Goal: Task Accomplishment & Management: Manage account settings

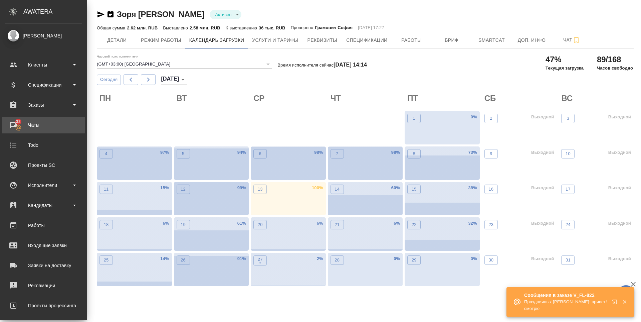
click at [36, 127] on div "Чаты" at bounding box center [43, 125] width 77 height 10
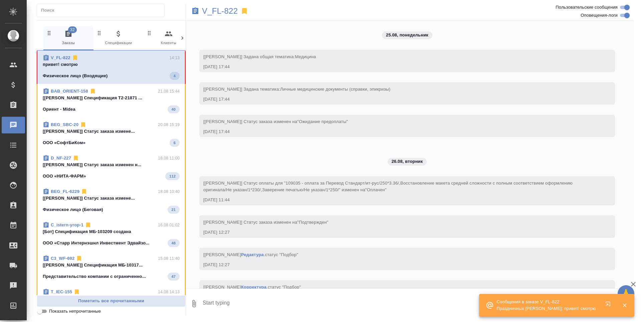
scroll to position [1574, 0]
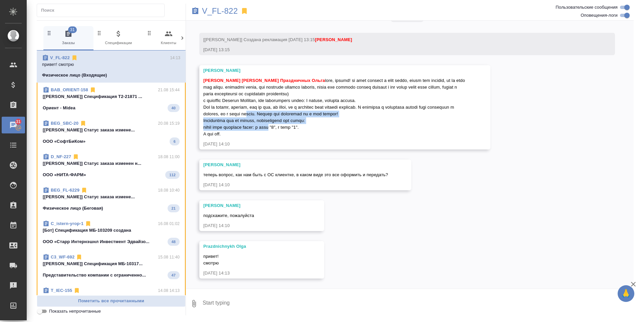
drag, startPoint x: 276, startPoint y: 117, endPoint x: 276, endPoint y: 126, distance: 9.4
click at [276, 126] on div "Зоря Татьяна Праздничных Ольга" at bounding box center [335, 106] width 264 height 62
click at [220, 12] on p "V_FL-822" at bounding box center [220, 11] width 36 height 7
click at [313, 308] on textarea at bounding box center [418, 303] width 432 height 23
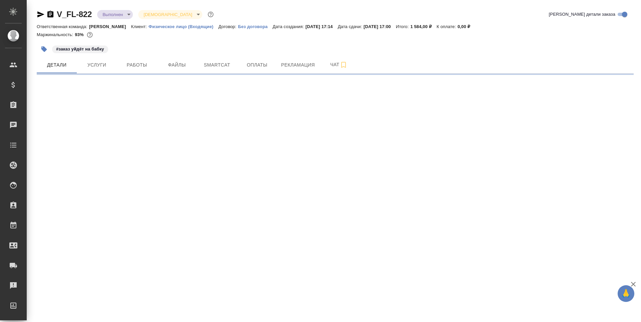
select select "RU"
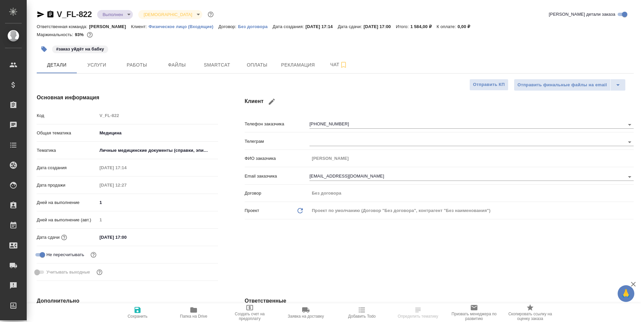
type textarea "x"
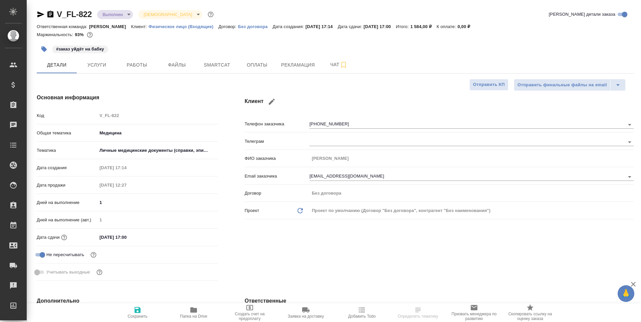
type textarea "x"
click at [197, 309] on icon "button" at bounding box center [193, 309] width 7 height 5
type textarea "x"
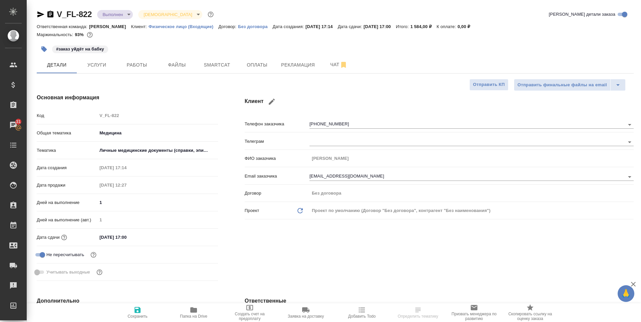
select select "RU"
type textarea "x"
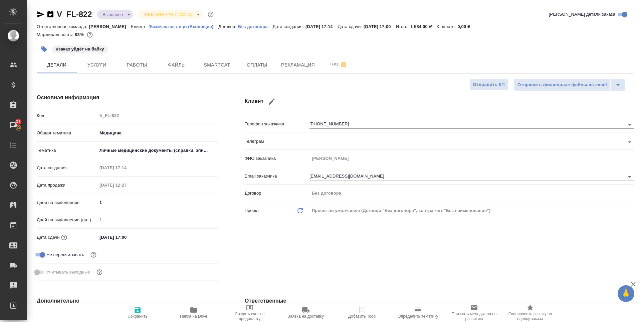
type textarea "x"
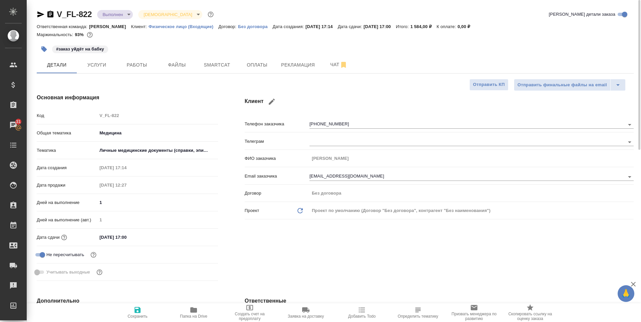
type textarea "x"
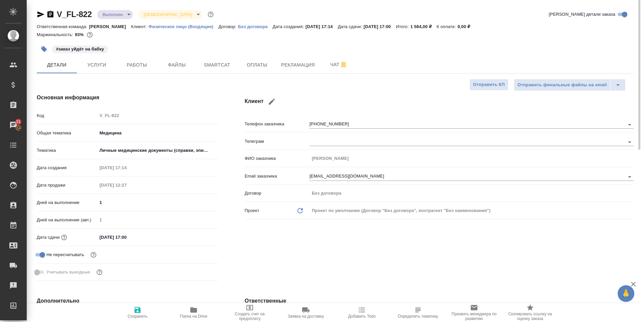
type textarea "x"
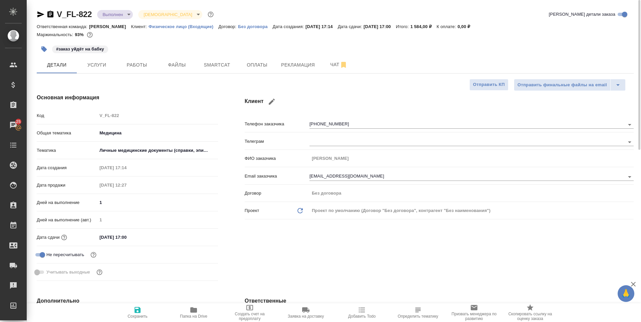
type textarea "x"
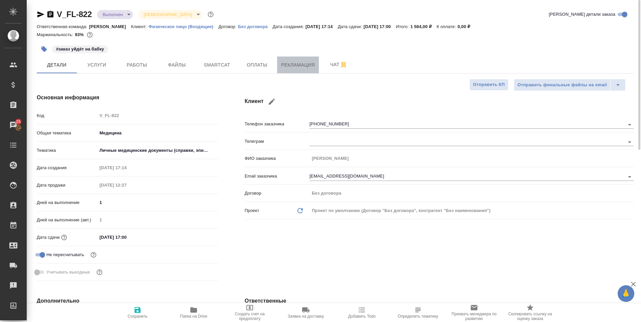
click at [296, 61] on span "Рекламация" at bounding box center [298, 65] width 34 height 8
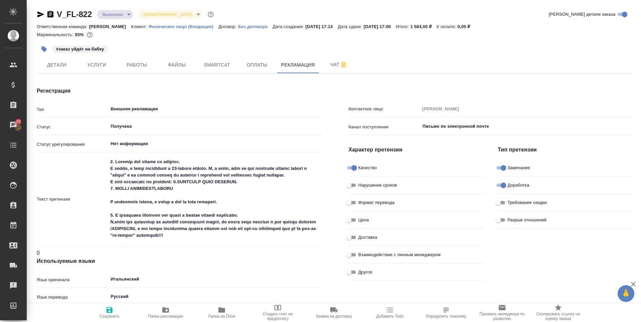
type textarea "x"
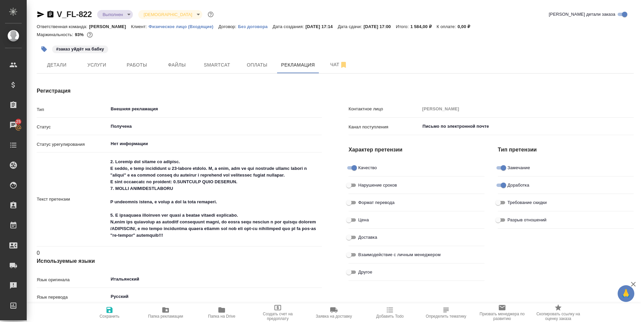
type textarea "x"
click at [139, 179] on textarea at bounding box center [215, 198] width 214 height 85
type textarea "x"
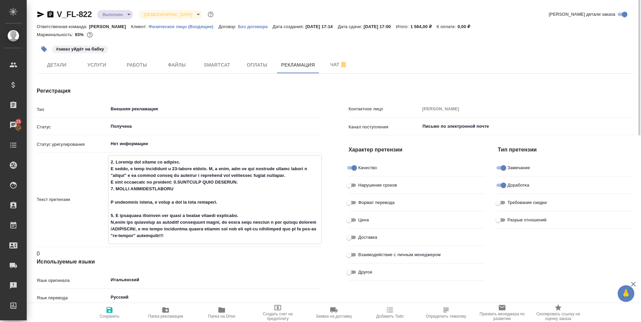
type textarea "x"
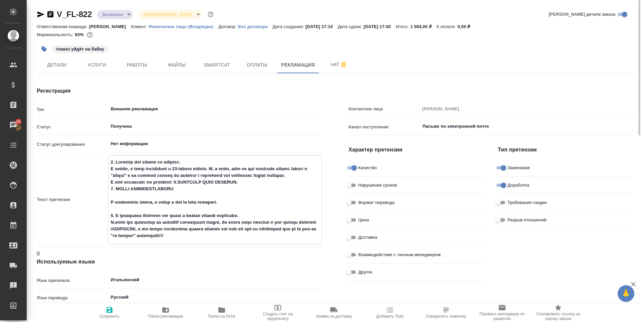
type textarea "x"
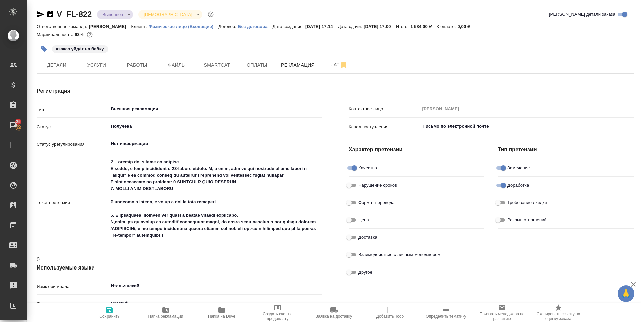
type textarea "x"
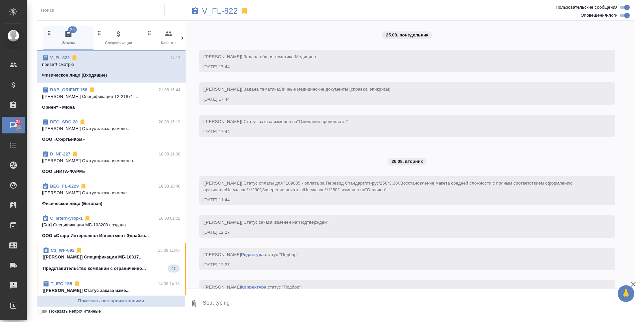
scroll to position [1574, 0]
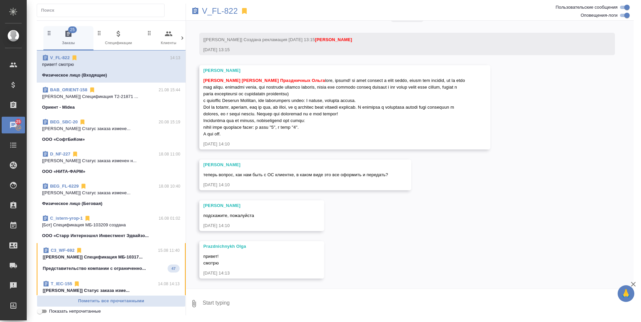
click at [230, 306] on textarea at bounding box center [418, 303] width 432 height 23
type textarea "Y"
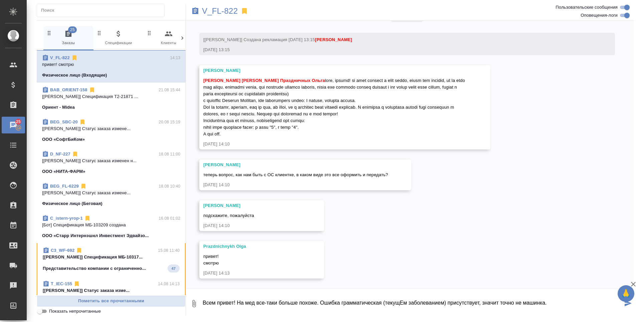
type textarea "Всем привет! На мед все-таки больше похоже. Ошибка грамматическая (текущЕм забо…"
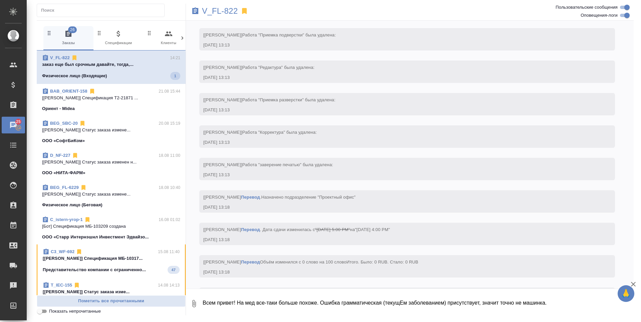
scroll to position [1722, 0]
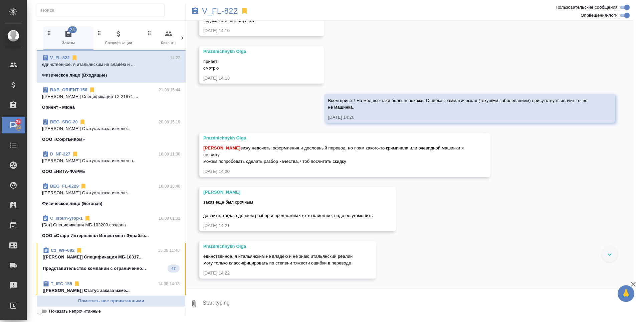
scroll to position [1624, 0]
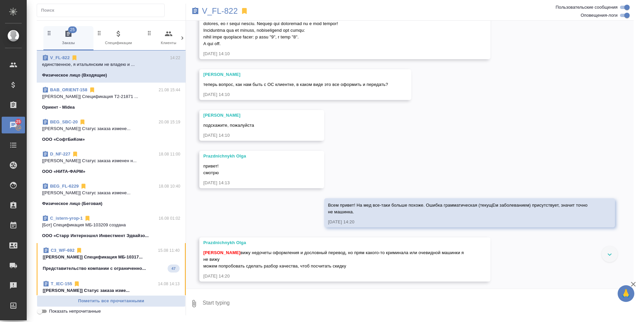
click at [77, 34] on span "25 Заказы" at bounding box center [68, 38] width 45 height 16
click at [15, 125] on icon at bounding box center [18, 127] width 7 height 7
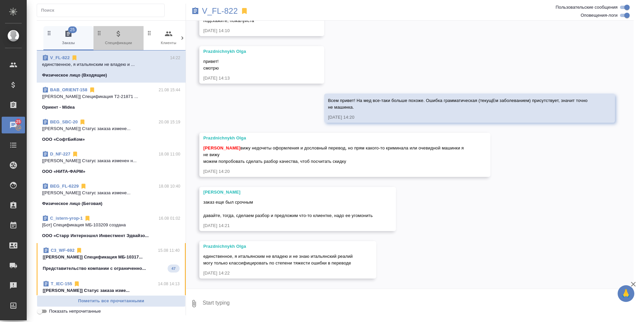
click at [109, 41] on span "0 Спецификации" at bounding box center [118, 38] width 45 height 16
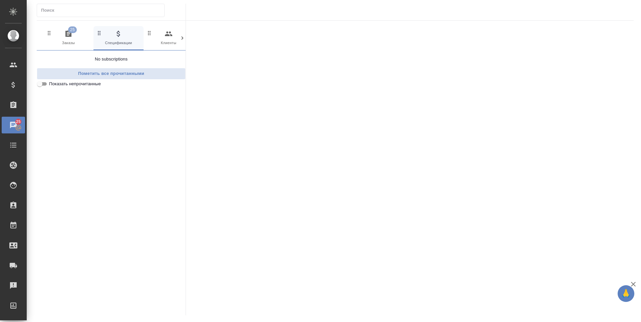
click at [172, 37] on icon "button" at bounding box center [169, 34] width 8 height 8
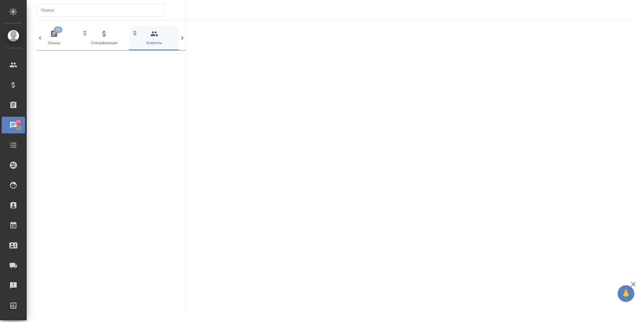
scroll to position [0, 15]
click at [53, 42] on span "25 Заказы" at bounding box center [53, 38] width 45 height 16
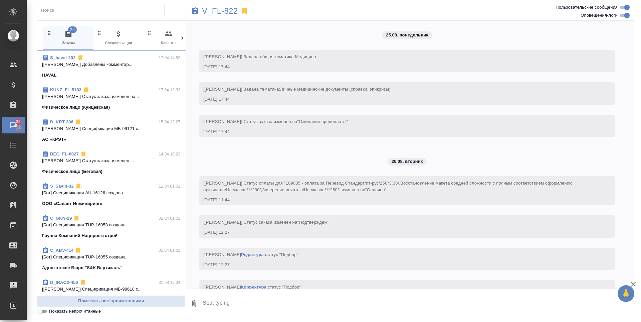
scroll to position [1769, 0]
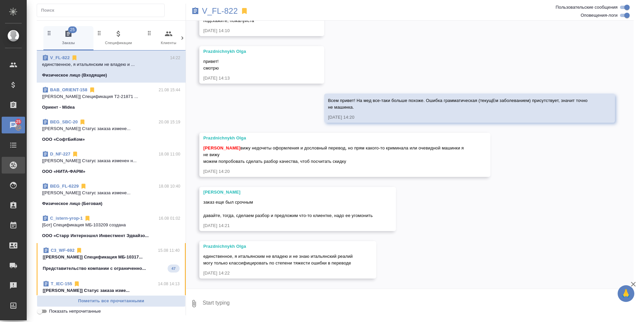
scroll to position [1769, 0]
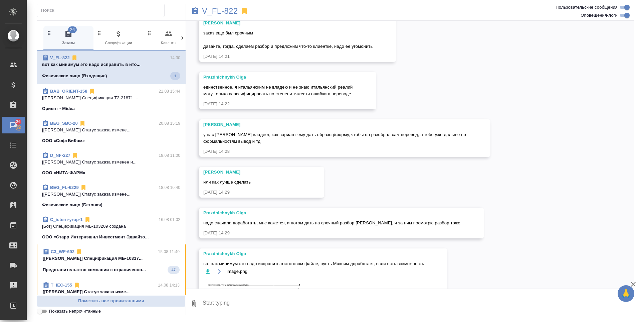
scroll to position [1959, 0]
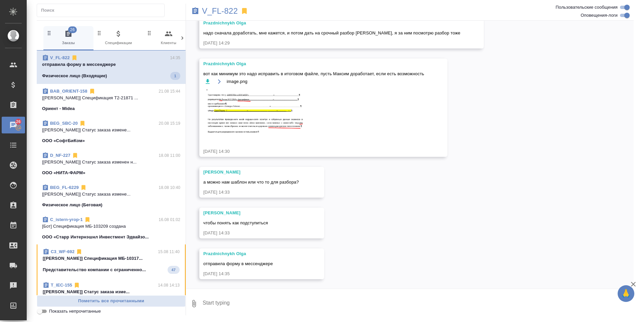
scroll to position [2129, 0]
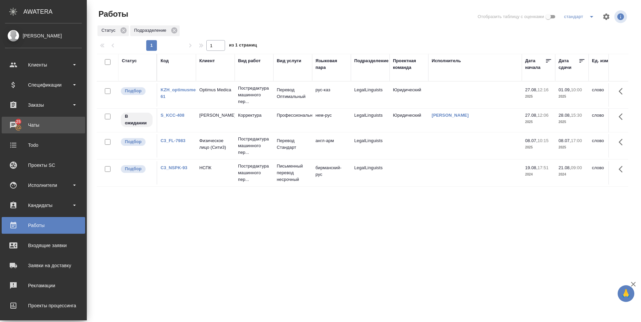
click at [11, 122] on div "Чаты" at bounding box center [43, 125] width 77 height 10
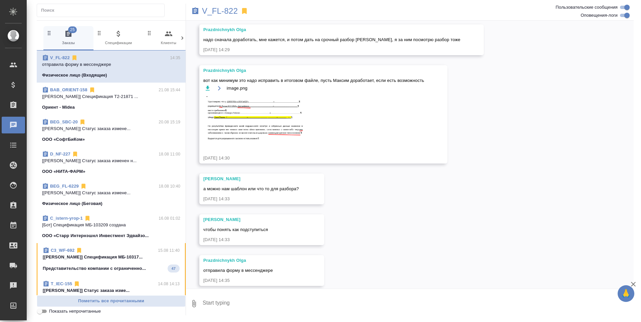
scroll to position [2129, 0]
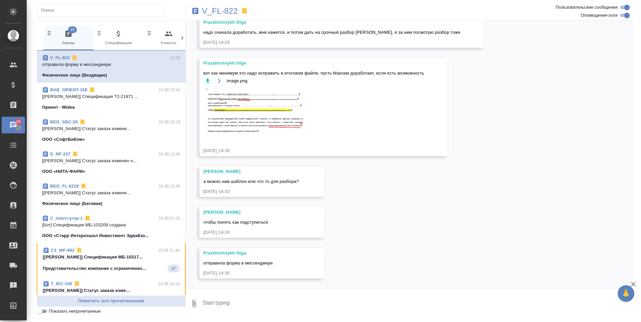
click at [77, 106] on div "Ориент - Midea" at bounding box center [111, 107] width 138 height 7
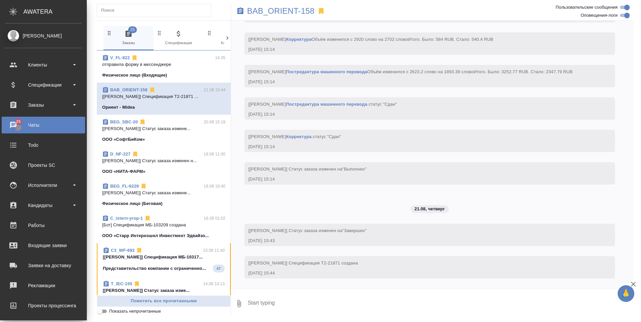
scroll to position [2177, 0]
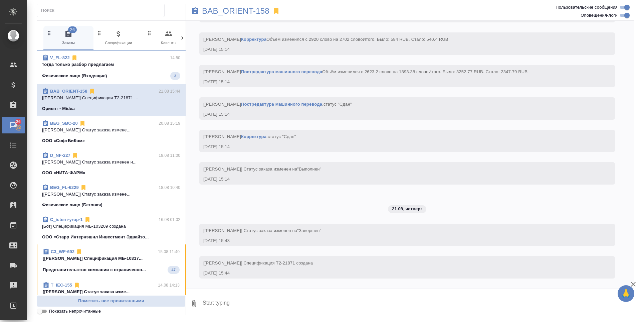
click at [175, 65] on p "тогда только разбор предлагаем" at bounding box center [111, 64] width 138 height 7
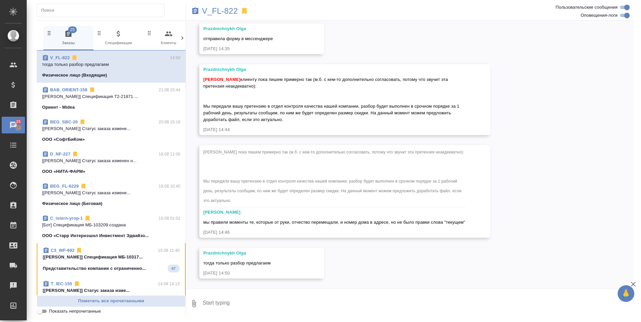
scroll to position [2328, 0]
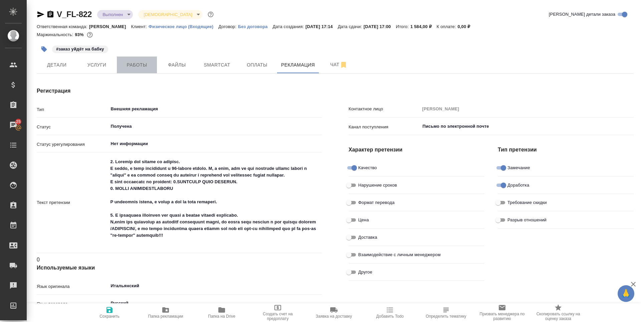
click at [135, 62] on span "Работы" at bounding box center [137, 65] width 32 height 8
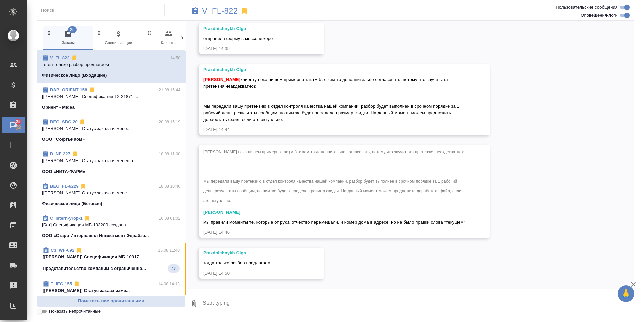
scroll to position [2328, 0]
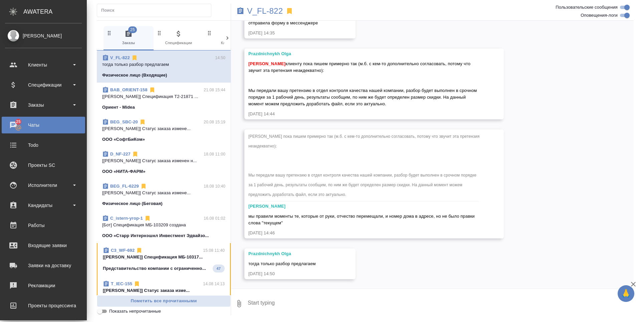
click at [8, 119] on link "25 Чаты" at bounding box center [44, 125] width 84 height 17
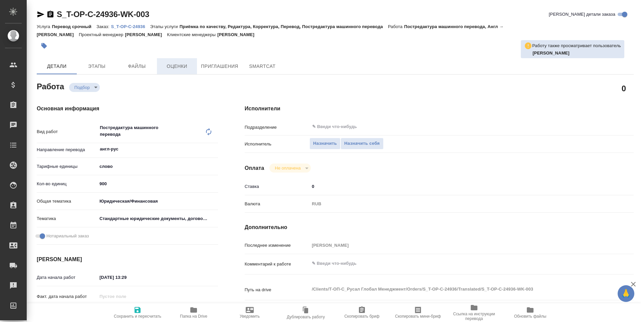
type textarea "x"
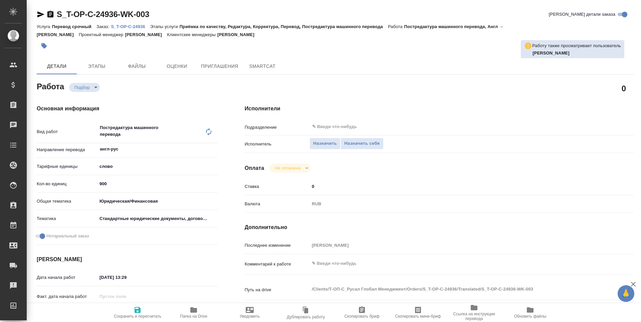
type textarea "x"
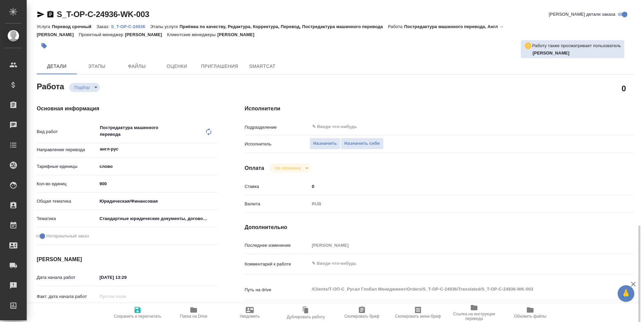
scroll to position [145, 0]
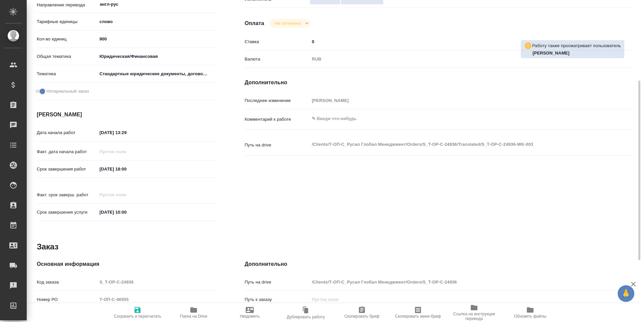
type textarea "x"
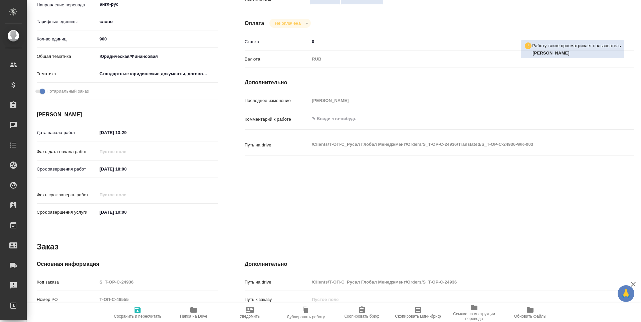
type textarea "x"
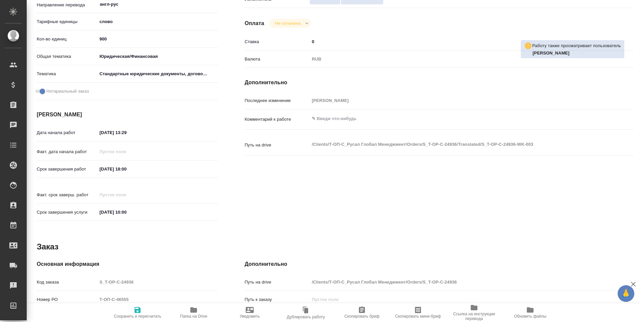
click at [190, 315] on span "Папка на Drive" at bounding box center [193, 316] width 27 height 5
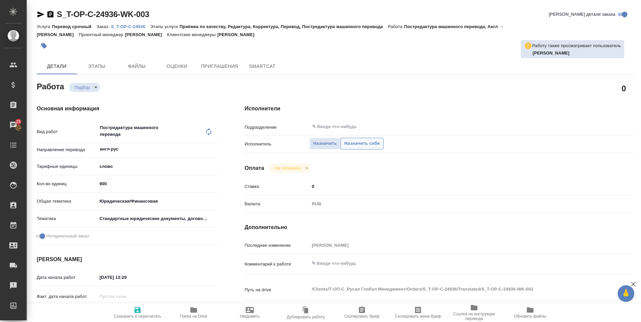
click at [359, 142] on span "Назначить себя" at bounding box center [361, 144] width 35 height 8
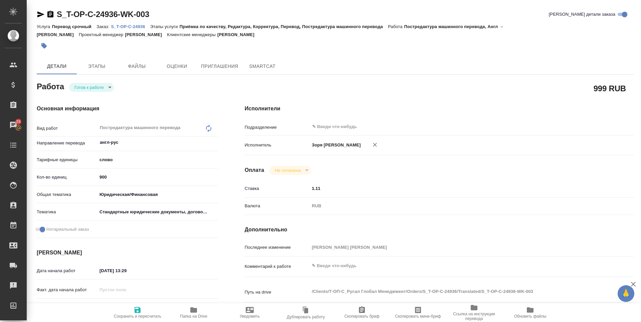
click at [88, 88] on body "🙏 .cls-1 fill:#fff; AWATERA [PERSON_NAME] Спецификации Заказы 25 Чаты Todo Прое…" at bounding box center [320, 161] width 641 height 322
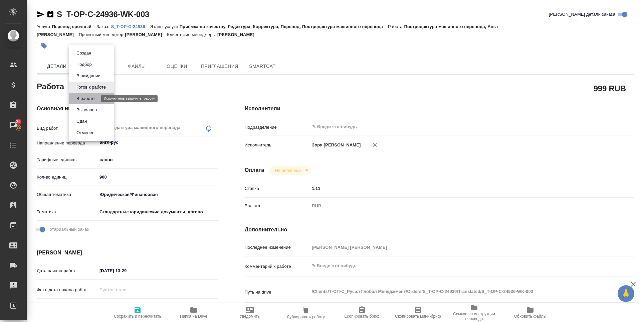
click at [91, 96] on button "В работе" at bounding box center [85, 98] width 22 height 7
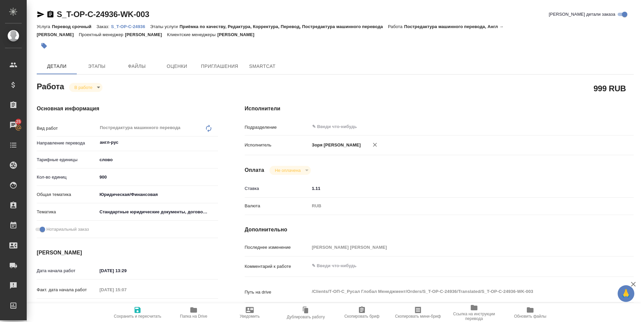
type textarea "x"
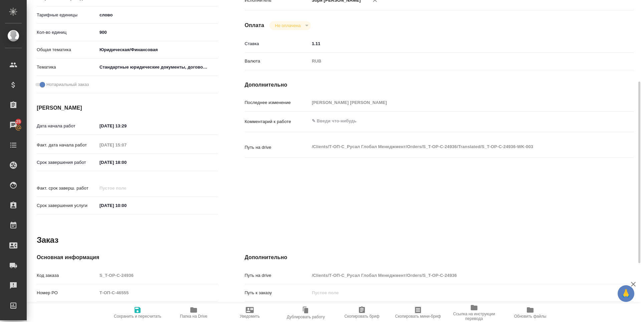
type textarea "x"
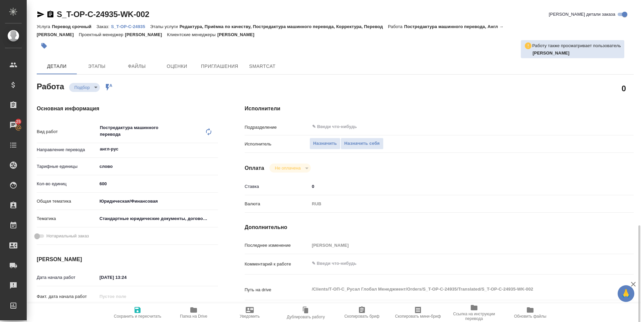
scroll to position [145, 0]
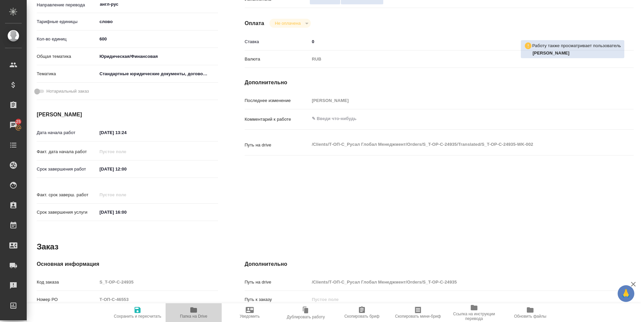
click at [201, 308] on span "Папка на Drive" at bounding box center [194, 312] width 48 height 13
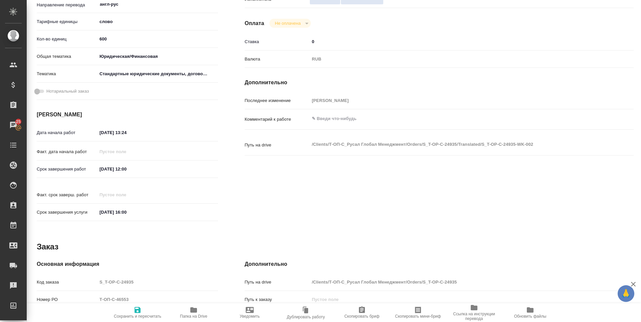
scroll to position [0, 0]
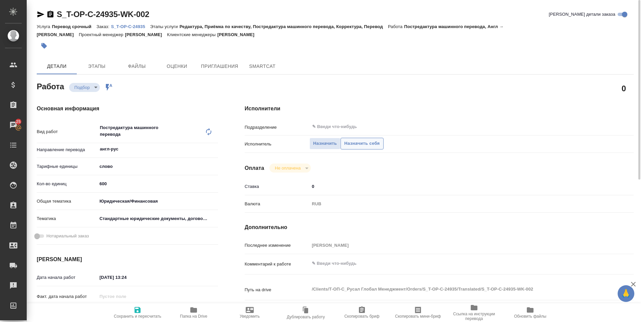
click at [355, 142] on span "Назначить себя" at bounding box center [361, 144] width 35 height 8
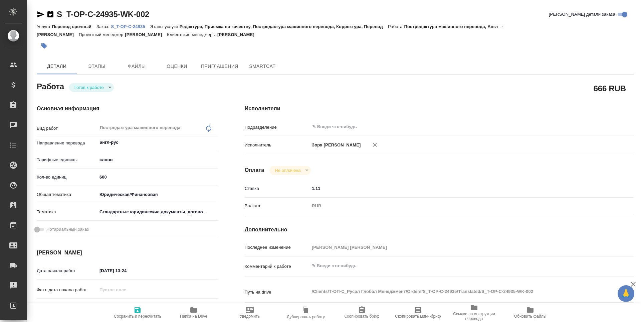
type textarea "x"
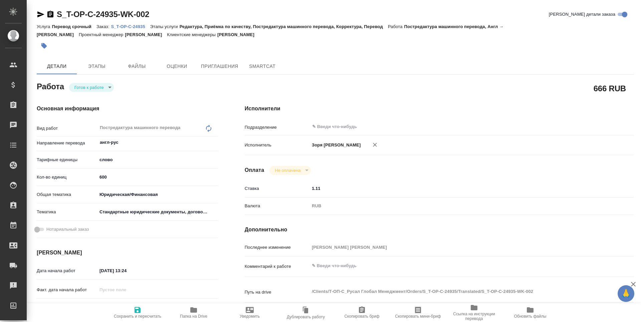
type textarea "x"
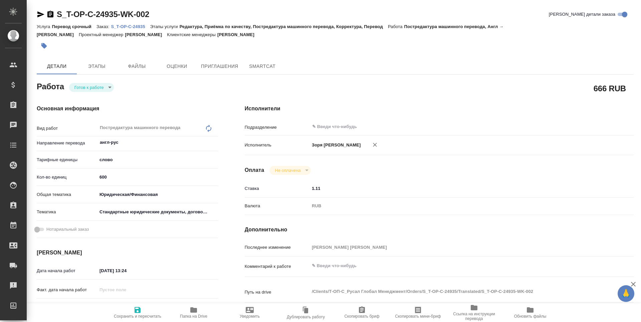
type textarea "x"
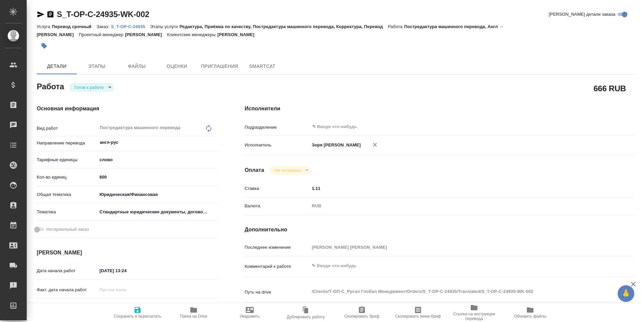
type textarea "x"
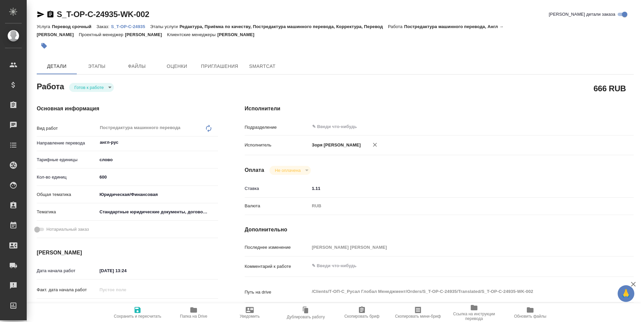
type textarea "x"
